Goal: Information Seeking & Learning: Learn about a topic

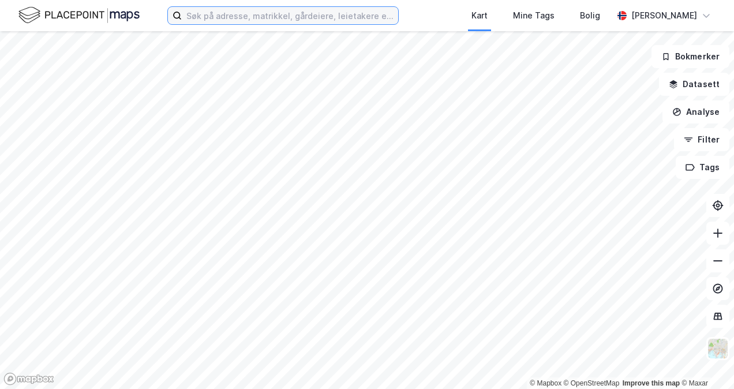
click at [219, 21] on input at bounding box center [290, 15] width 216 height 17
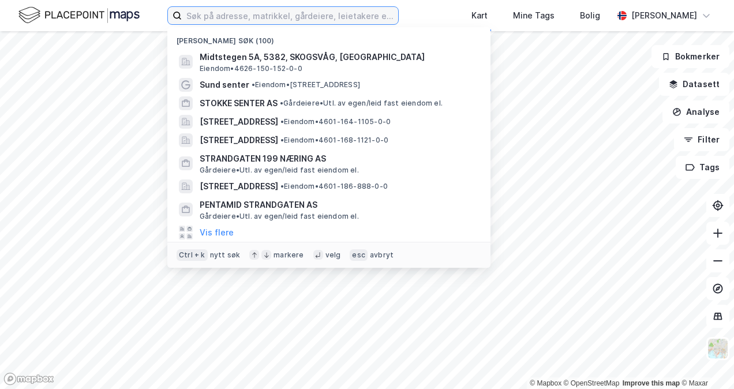
paste input "SPELHAUGEN 8, 5147 Fyllingsdalen"
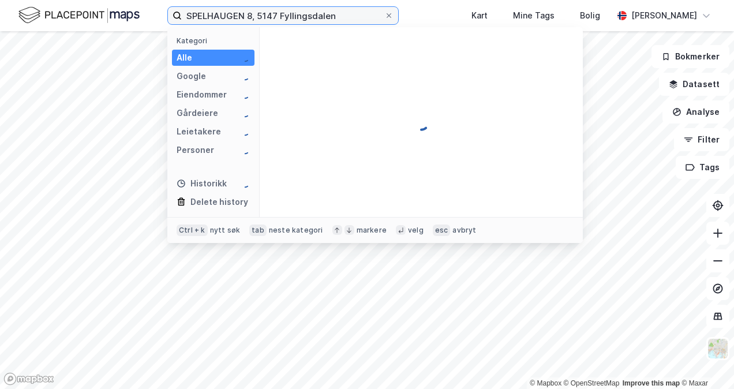
type input "SPELHAUGEN 8, 5147 Fyllingsdalen"
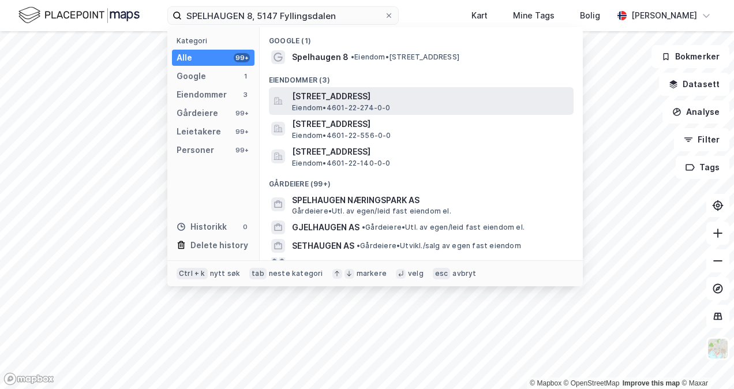
click at [338, 94] on span "[STREET_ADDRESS]" at bounding box center [430, 96] width 277 height 14
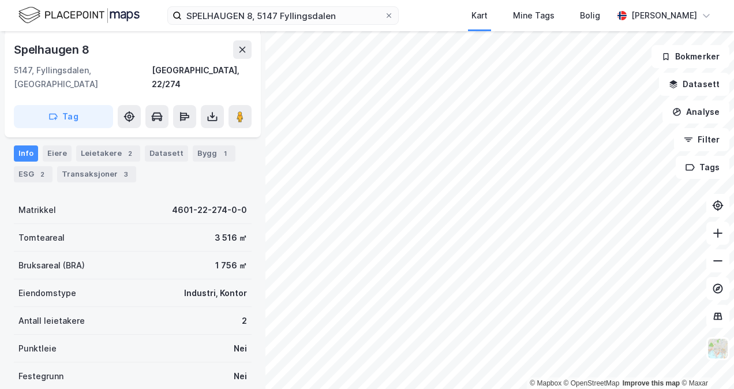
scroll to position [65, 0]
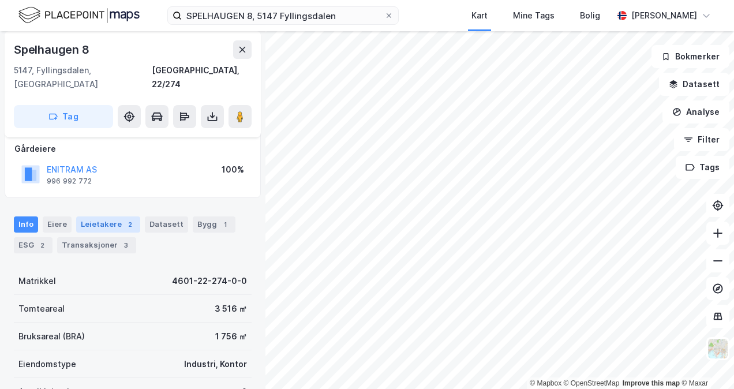
click at [116, 216] on div "Leietakere 2" at bounding box center [108, 224] width 64 height 16
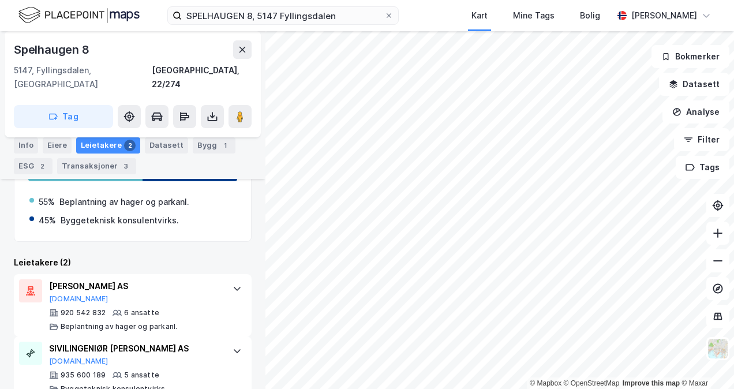
scroll to position [242, 0]
